Goal: Register for event/course

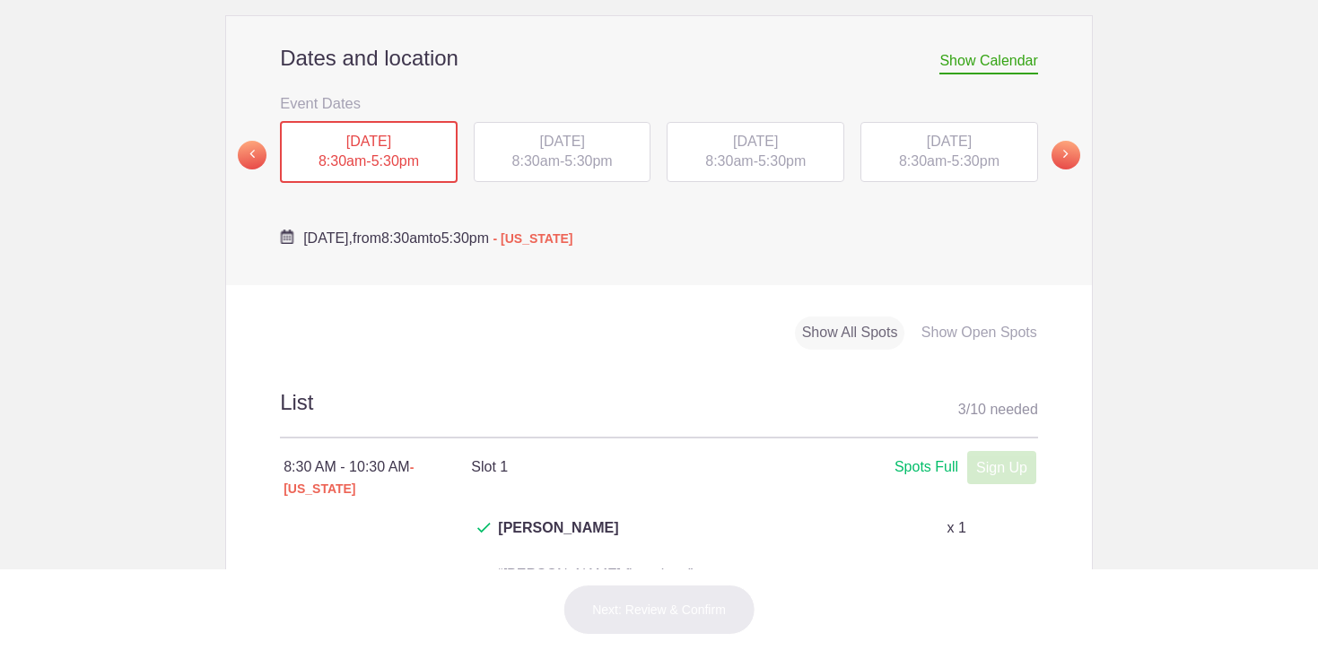
scroll to position [666, 0]
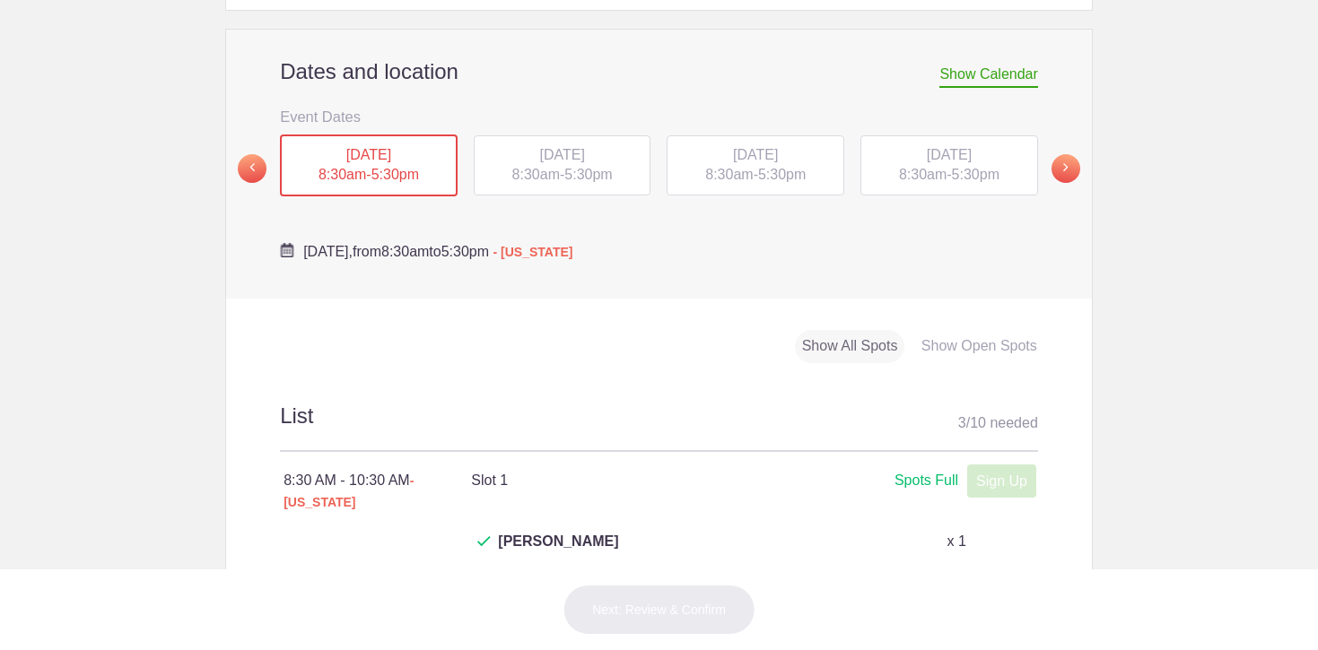
click at [539, 161] on span "TUE, Aug 19, 2025" at bounding box center [561, 154] width 45 height 15
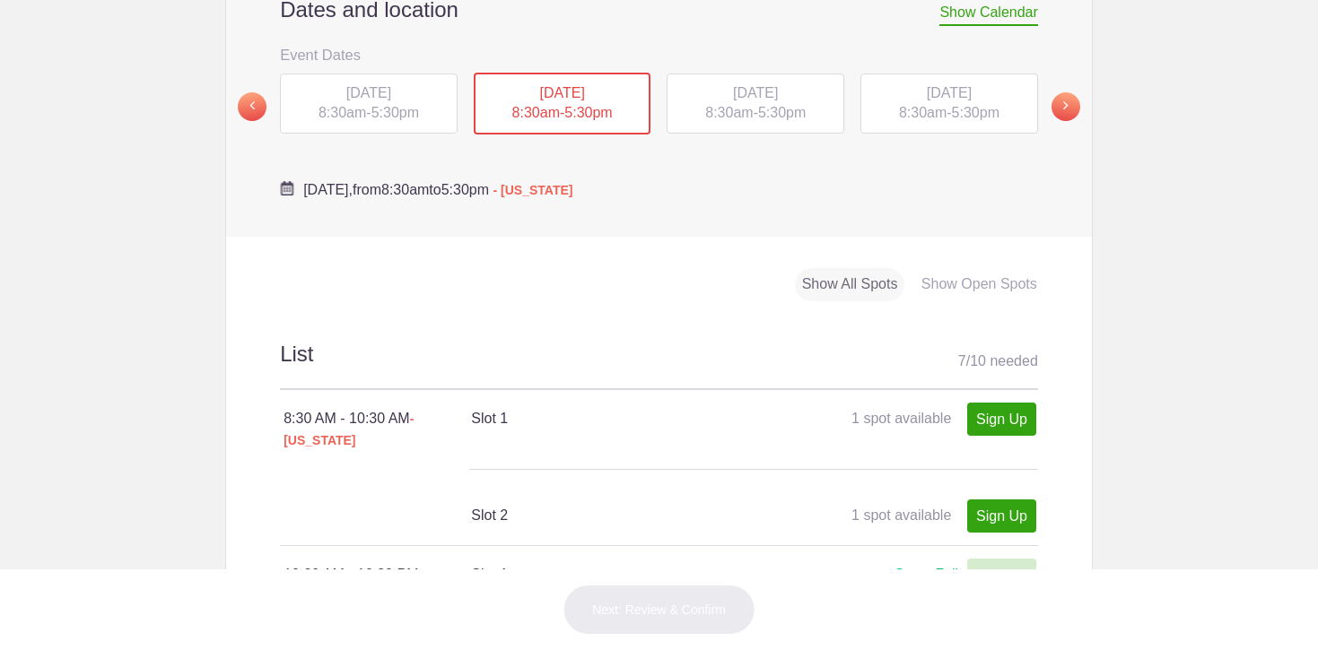
scroll to position [757, 0]
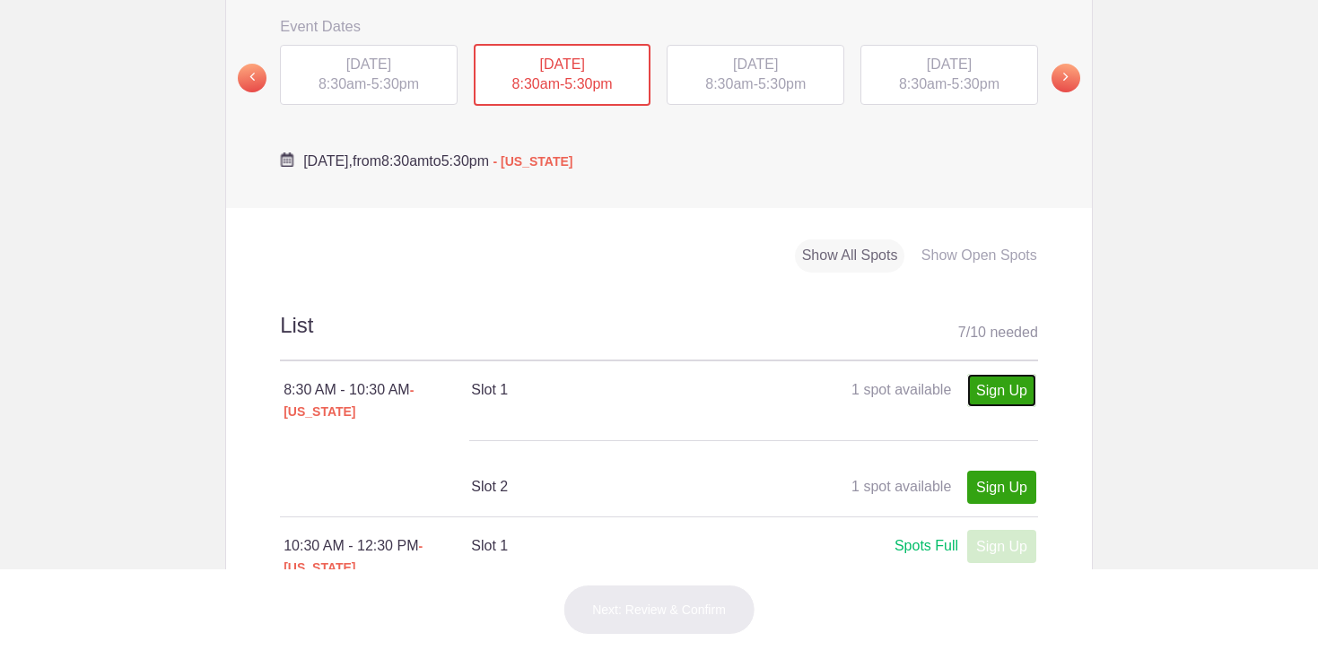
click at [980, 382] on link "Sign Up" at bounding box center [1001, 390] width 69 height 33
type input "1"
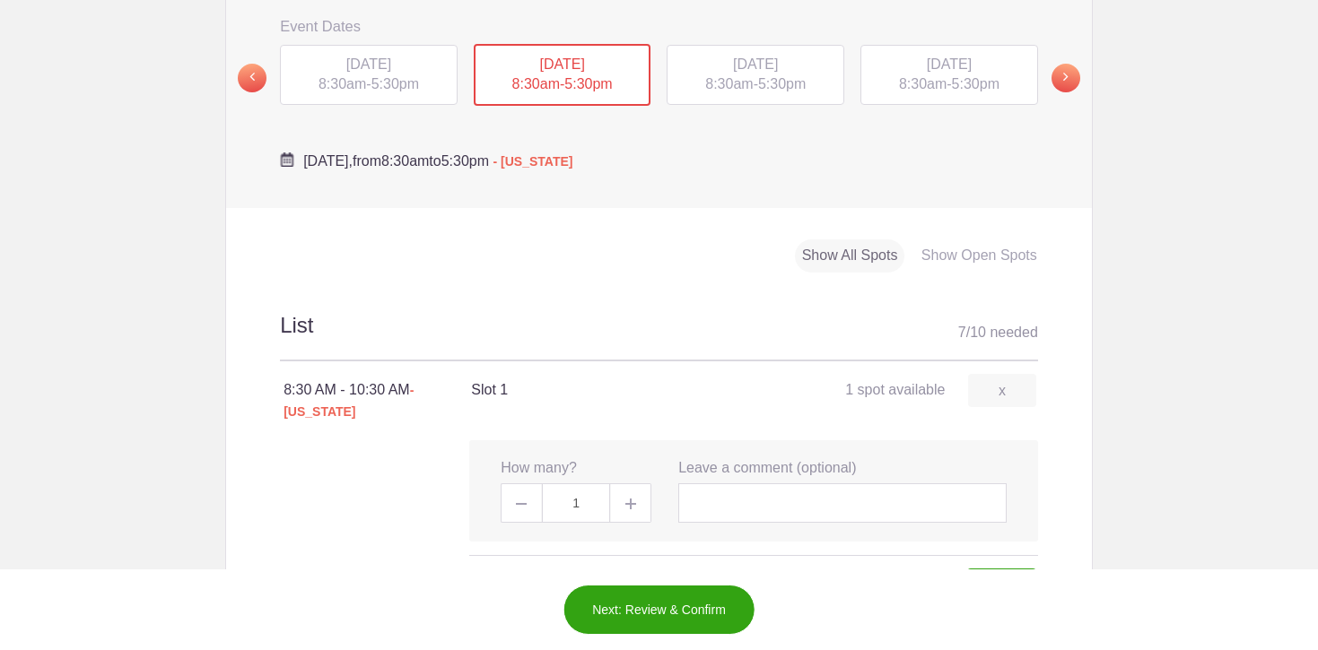
click at [675, 605] on button "Next: Review & Confirm" at bounding box center [658, 610] width 193 height 50
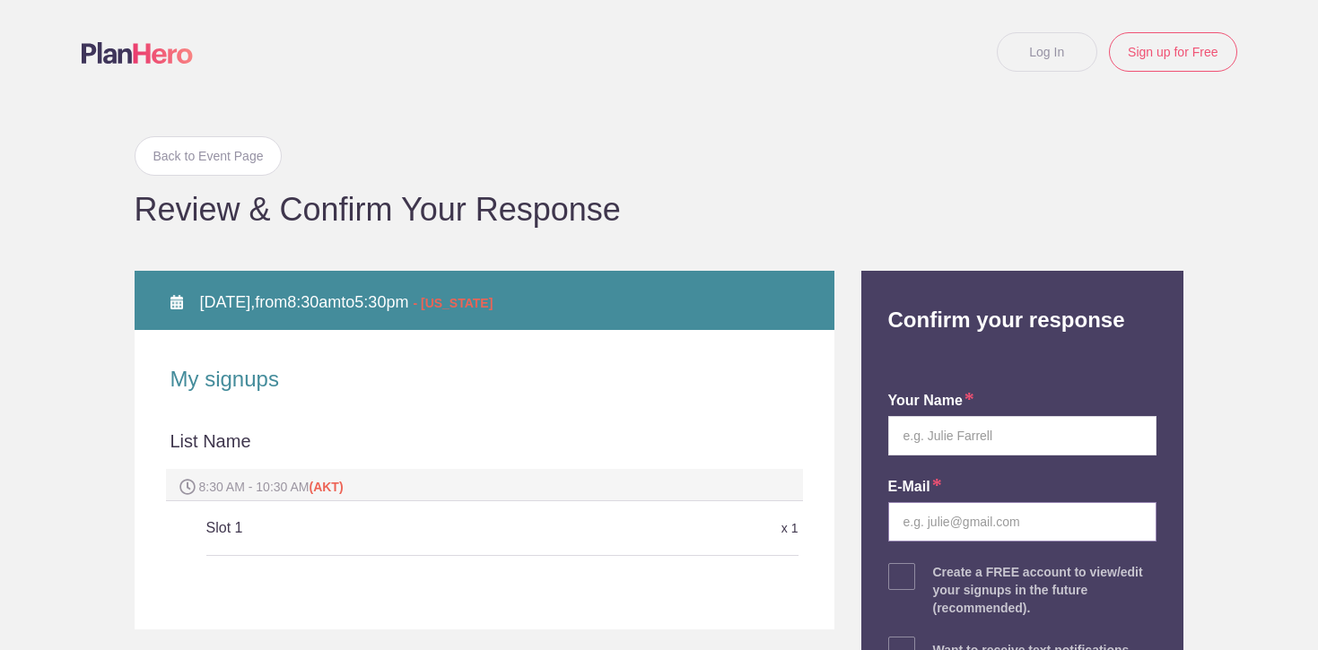
type input "Kristy Talbert"
click at [921, 434] on input "text" at bounding box center [1022, 435] width 269 height 39
type input "Kristy Talbert"
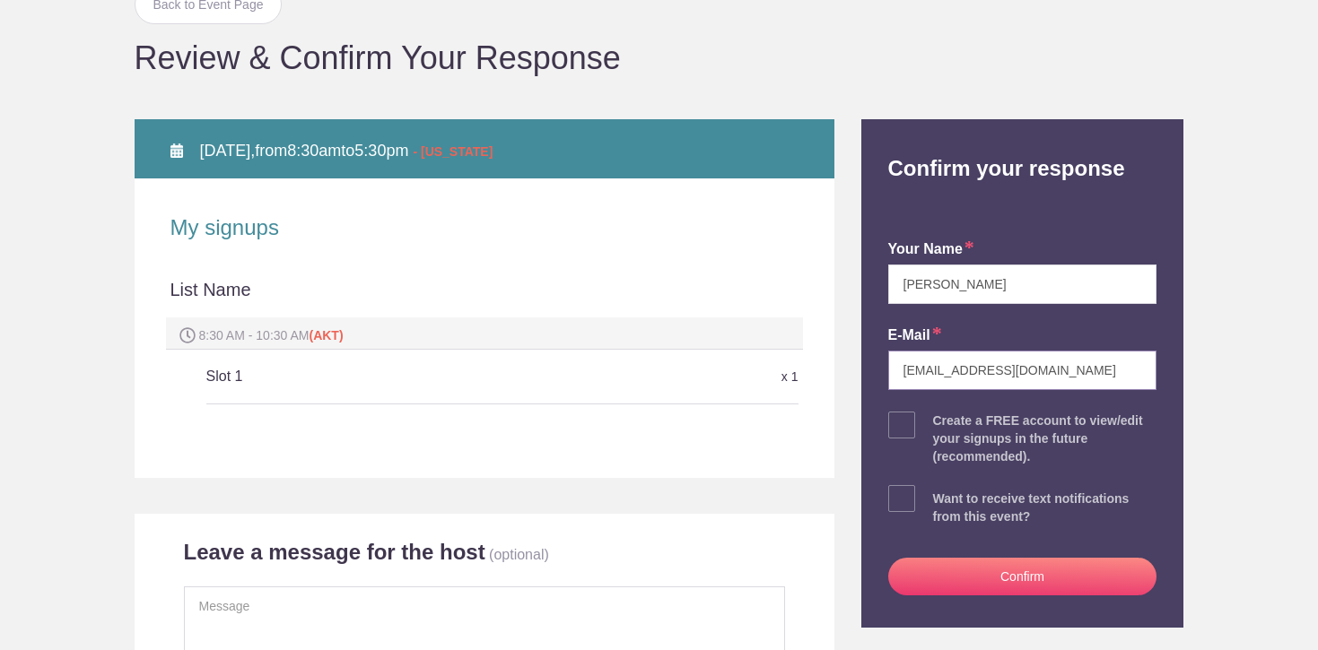
type input "treblat5@yahoo.com"
click at [971, 576] on button "Confirm" at bounding box center [1022, 577] width 269 height 38
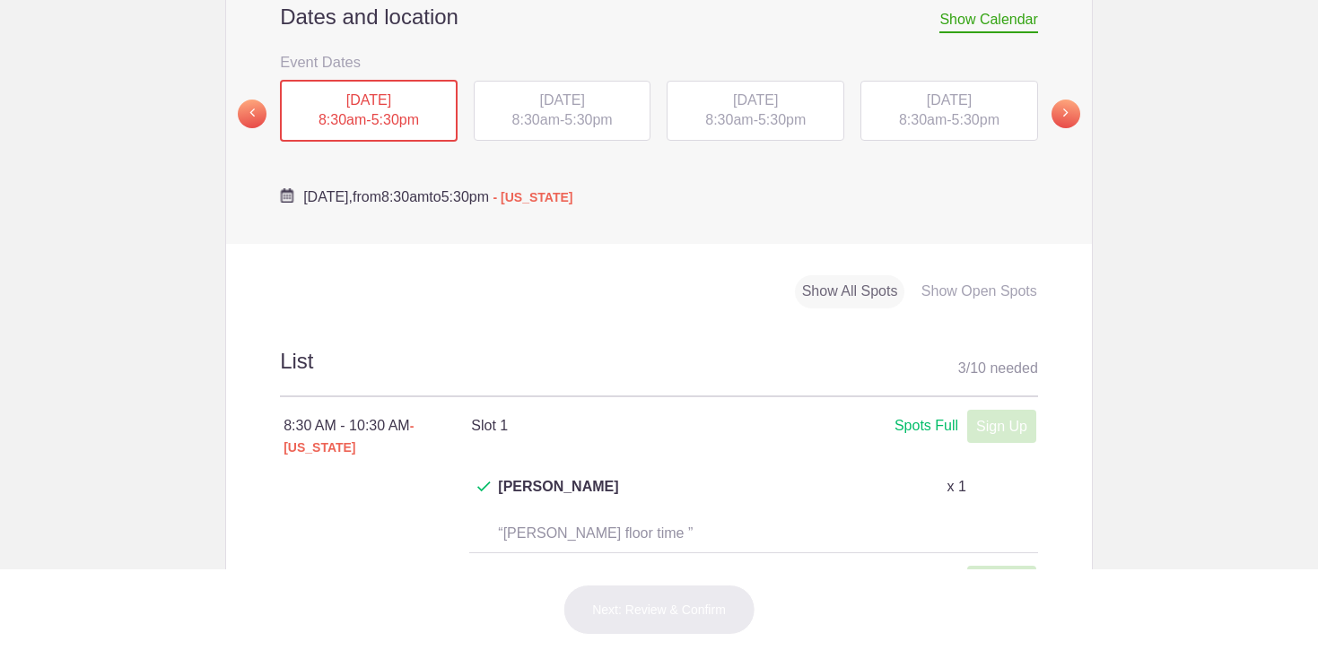
scroll to position [726, 0]
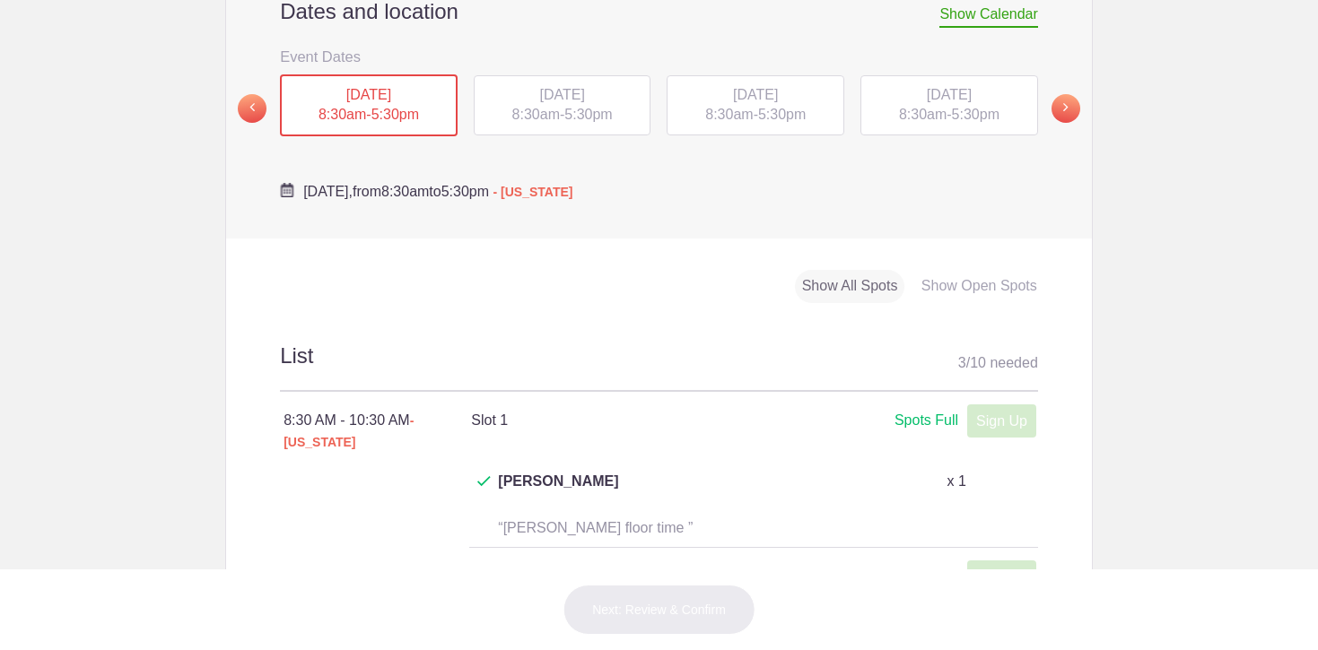
click at [752, 125] on div "[DATE] 8:30am - 5:30pm" at bounding box center [755, 105] width 178 height 61
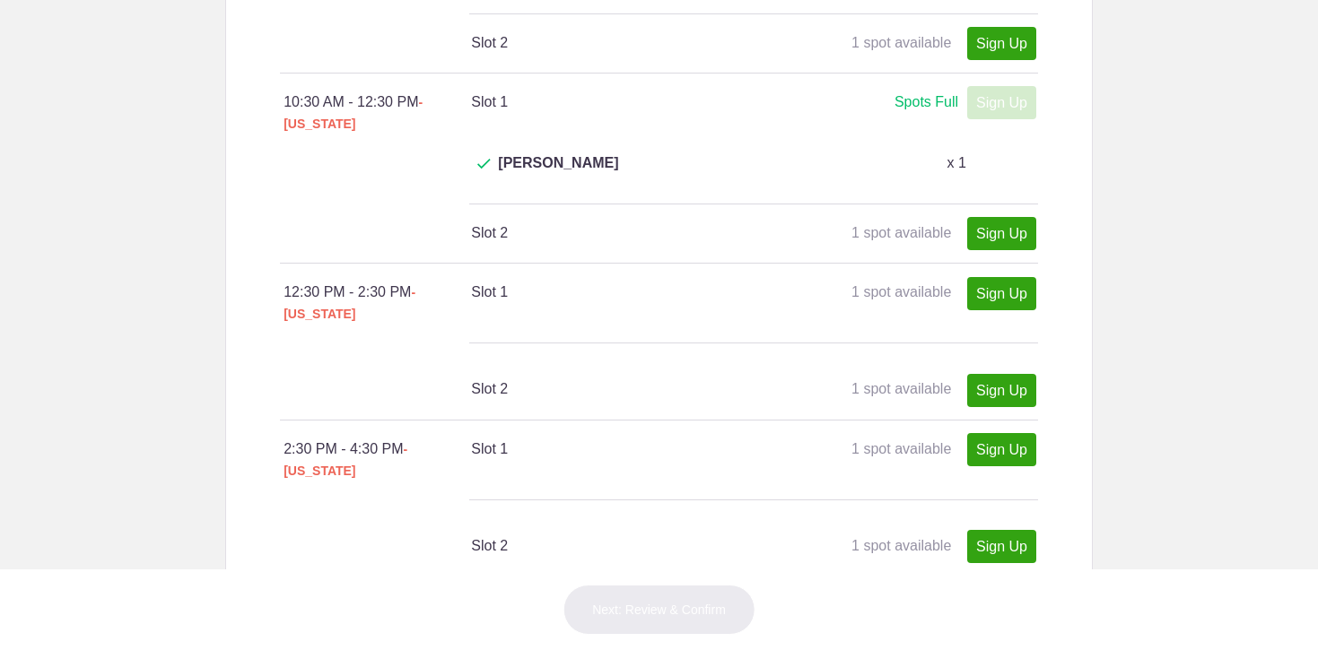
scroll to position [1238, 0]
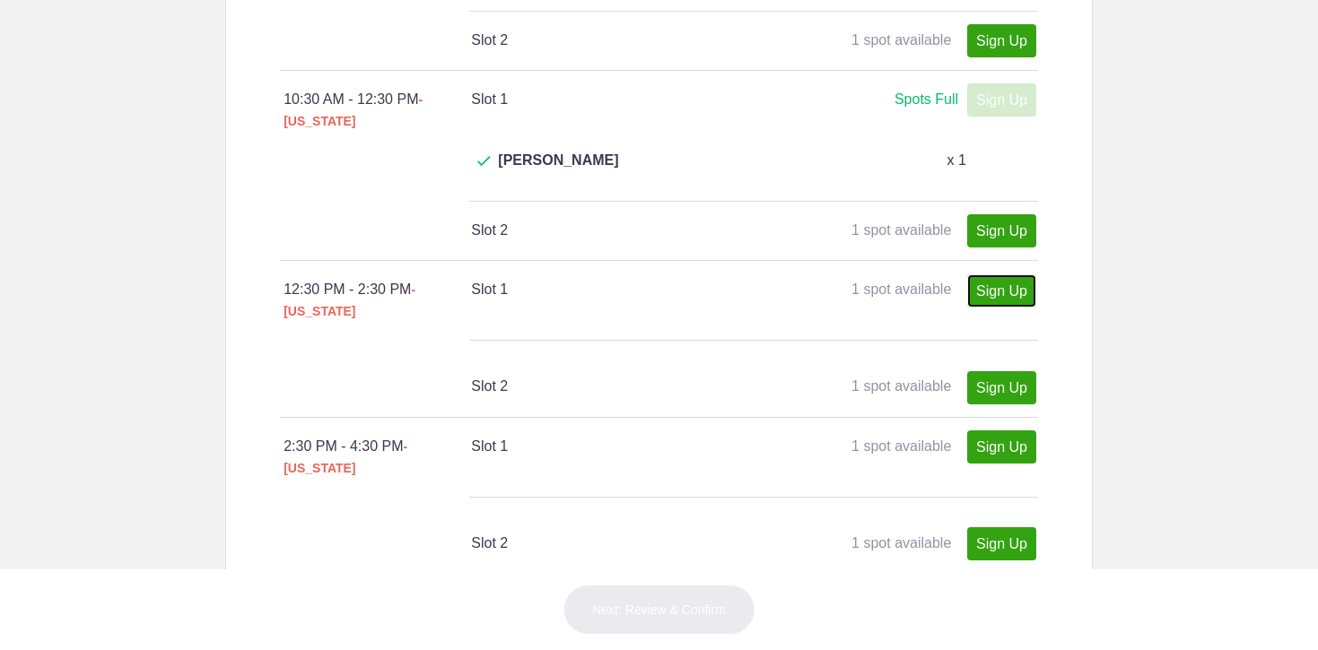
click at [1002, 274] on link "Sign Up" at bounding box center [1001, 290] width 69 height 33
type input "1"
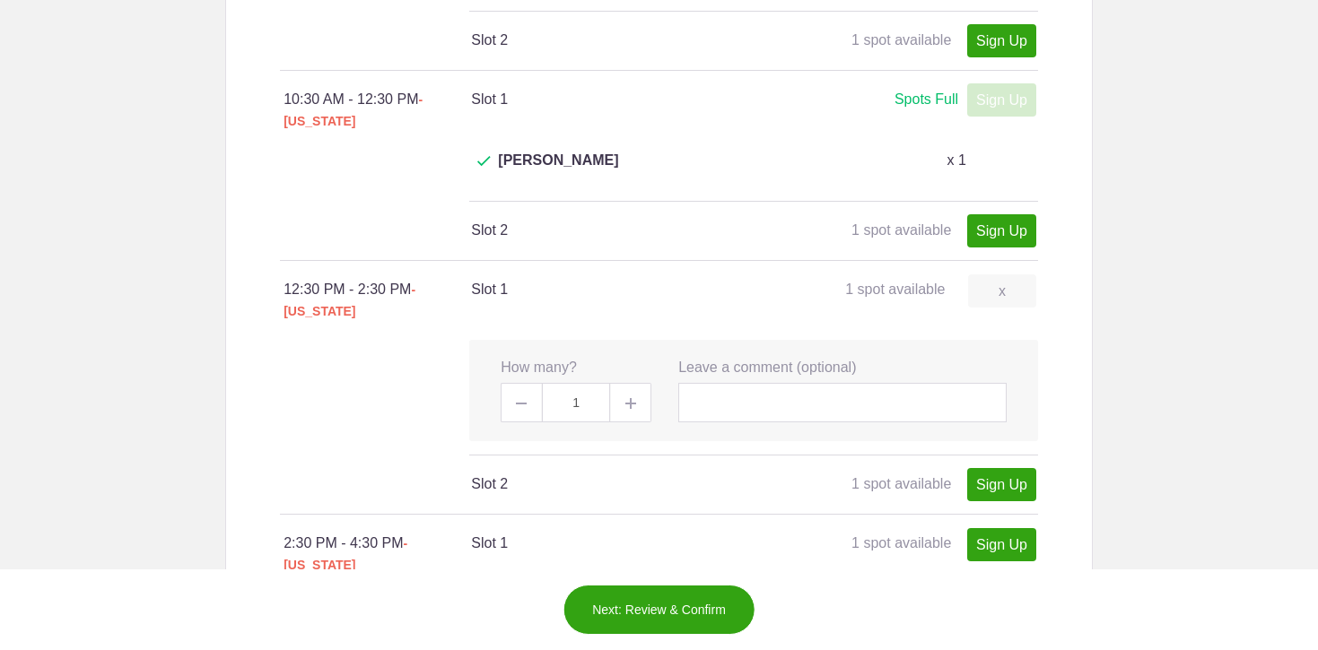
click at [636, 606] on button "Next: Review & Confirm" at bounding box center [658, 610] width 193 height 50
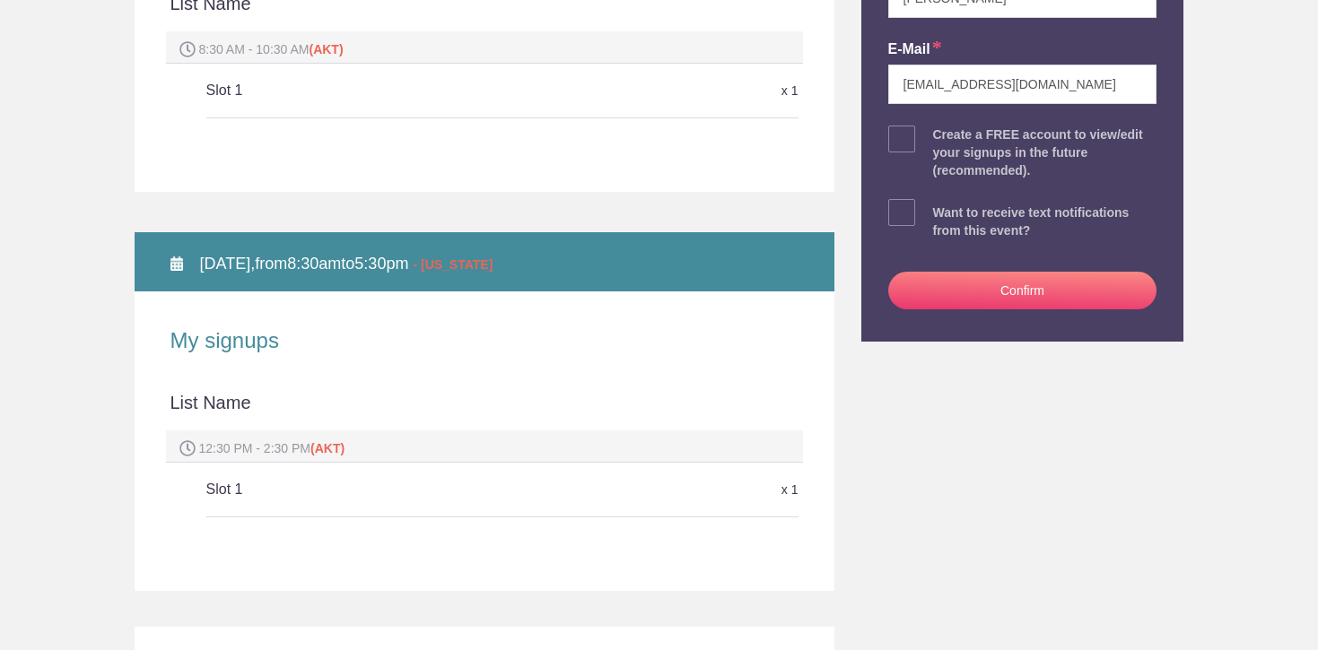
scroll to position [454, 0]
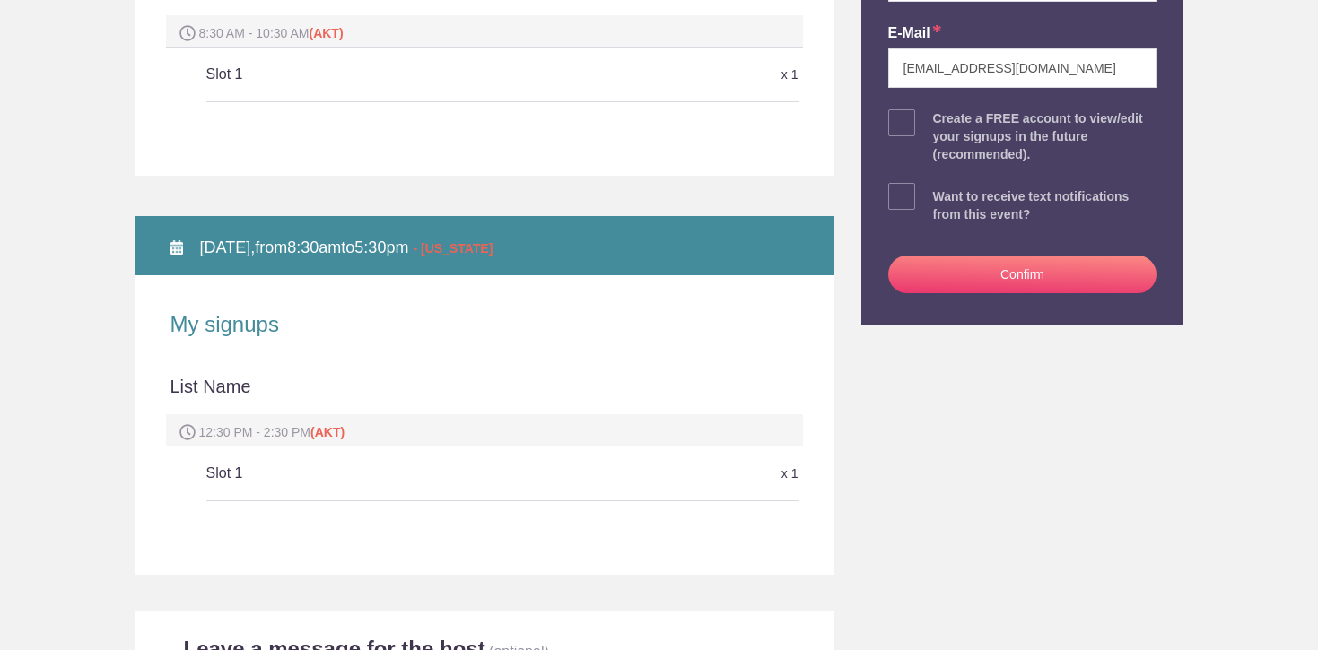
click at [1089, 274] on button "Confirm" at bounding box center [1022, 275] width 269 height 38
